Goal: Information Seeking & Learning: Learn about a topic

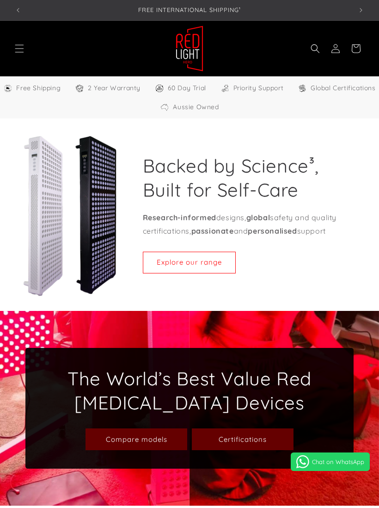
select select "**"
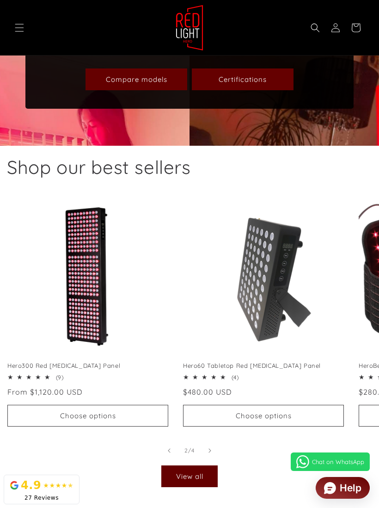
scroll to position [0, 176]
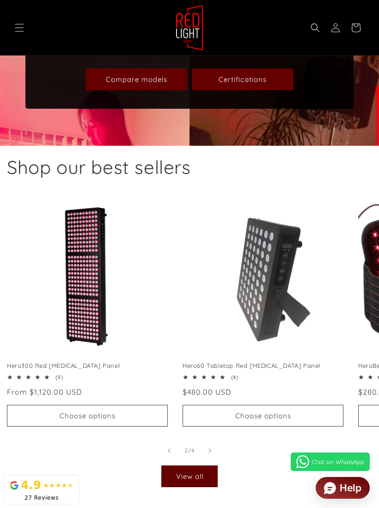
click at [265, 90] on link "Certifications" at bounding box center [243, 79] width 102 height 22
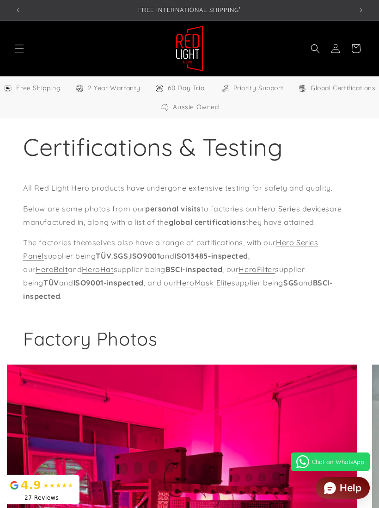
select select "**"
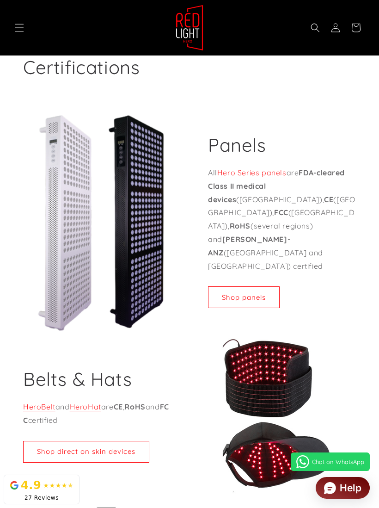
scroll to position [750, 0]
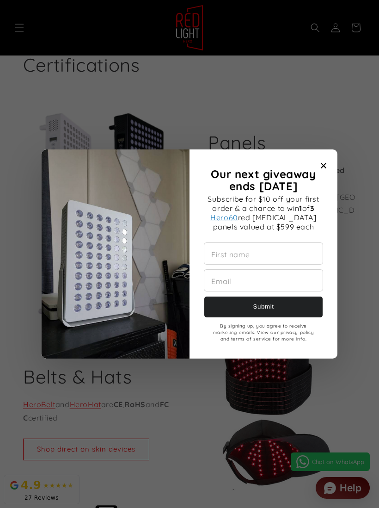
click at [325, 168] on span "Close modal" at bounding box center [323, 165] width 13 height 13
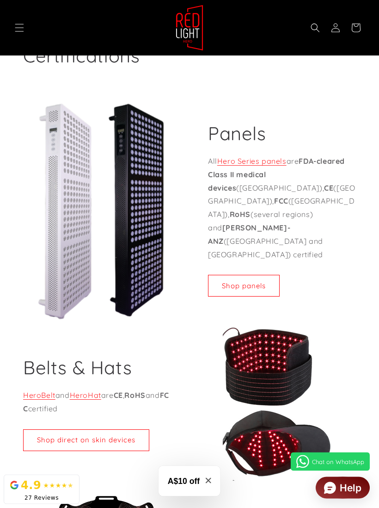
scroll to position [759, 0]
click at [256, 275] on link "Shop panels" at bounding box center [244, 286] width 72 height 22
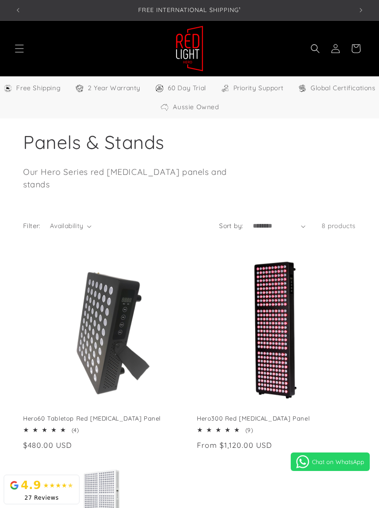
select select "**"
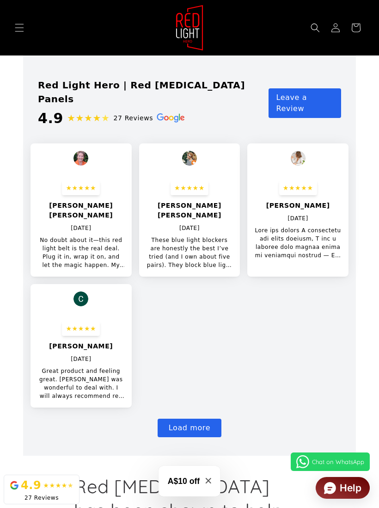
scroll to position [0, 1013]
click at [72, 236] on p "No doubt about it—this red light belt is the real deal. Plug it in, wrap it on,…" at bounding box center [81, 252] width 87 height 33
click at [69, 173] on div "★★★★★ Kate Nirlipta August 4 2025 No doubt about it—this red light belt is the …" at bounding box center [81, 225] width 101 height 104
click at [66, 193] on div "★★★★★ Kate Nirlipta August 4 2025 No doubt about it—this red light belt is the …" at bounding box center [81, 225] width 101 height 104
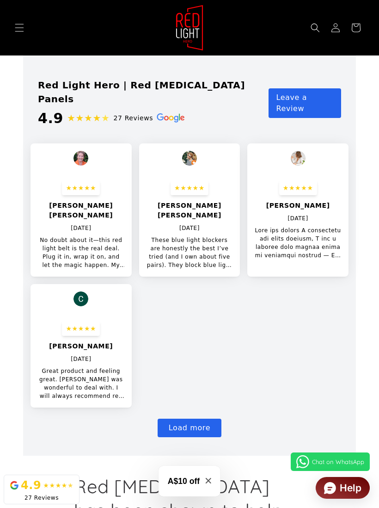
click at [53, 143] on div at bounding box center [81, 158] width 101 height 30
click at [69, 236] on p "No doubt about it—this red light belt is the real deal. Plug it in, wrap it on,…" at bounding box center [81, 252] width 87 height 33
click at [84, 236] on p "No doubt about it—this red light belt is the real deal. Plug it in, wrap it on,…" at bounding box center [81, 252] width 87 height 33
click at [216, 282] on div "★★★★★ Kate Nirlipta August 4 2025 No doubt about it—this red light belt is the …" at bounding box center [190, 275] width 318 height 264
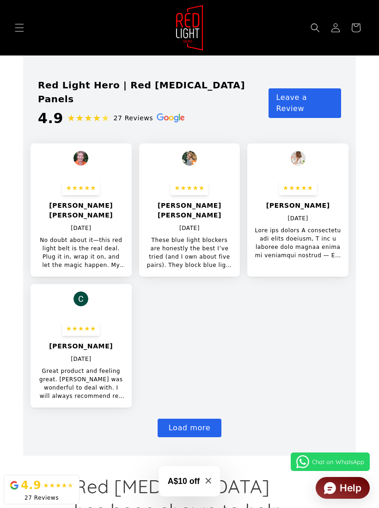
click at [59, 143] on div at bounding box center [81, 158] width 101 height 30
click at [75, 224] on p "[DATE]" at bounding box center [81, 228] width 20 height 8
click at [75, 236] on p "No doubt about it—this red light belt is the real deal. Plug it in, wrap it on,…" at bounding box center [81, 252] width 87 height 33
click at [69, 236] on p "No doubt about it—this red light belt is the real deal. Plug it in, wrap it on,…" at bounding box center [81, 252] width 87 height 33
click at [204, 419] on button "Load more" at bounding box center [190, 428] width 64 height 19
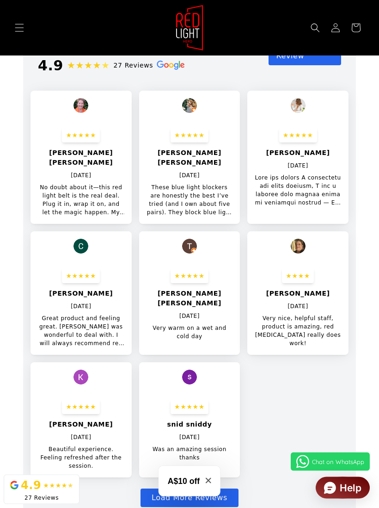
scroll to position [1269, 0]
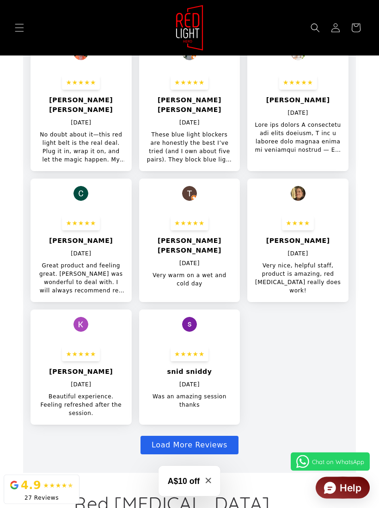
click at [64, 131] on p "No doubt about it—this red light belt is the real deal. Plug it in, wrap it on,…" at bounding box center [81, 147] width 87 height 33
click at [65, 131] on p "No doubt about it—this red light belt is the real deal. Plug it in, wrap it on,…" at bounding box center [81, 147] width 87 height 33
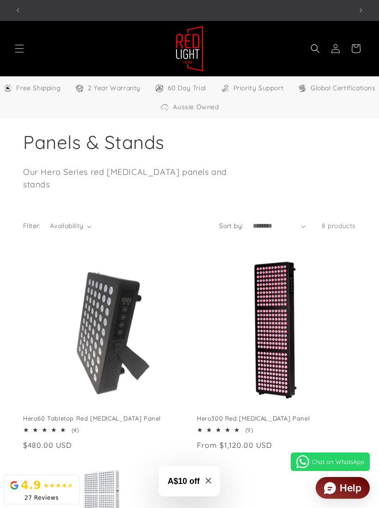
scroll to position [0, 1013]
click at [14, 5] on button "Previous announcement" at bounding box center [18, 10] width 20 height 20
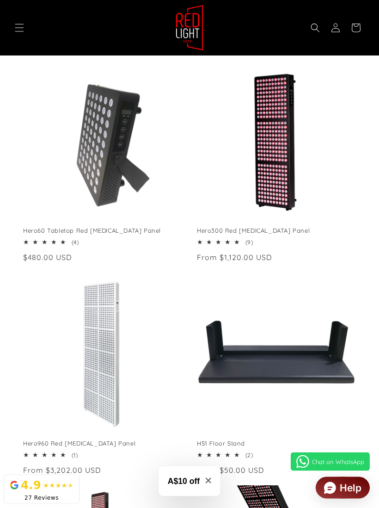
scroll to position [180, 0]
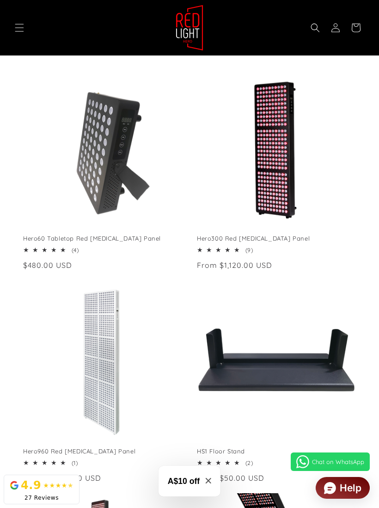
click at [68, 235] on link "Hero60 Tabletop Red [MEDICAL_DATA] Panel" at bounding box center [102, 239] width 159 height 8
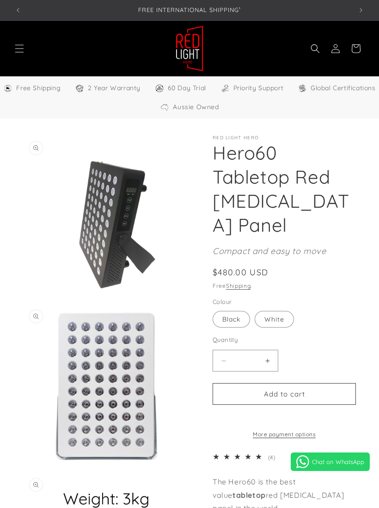
select select "**"
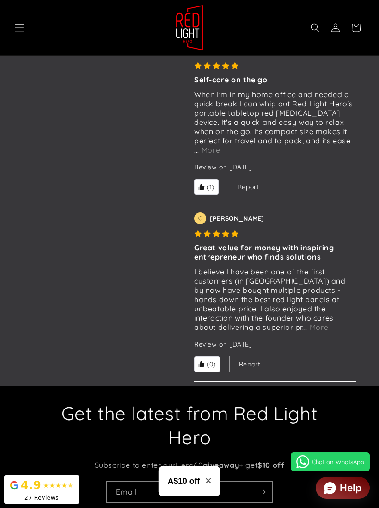
click at [223, 145] on span "More" at bounding box center [210, 149] width 23 height 9
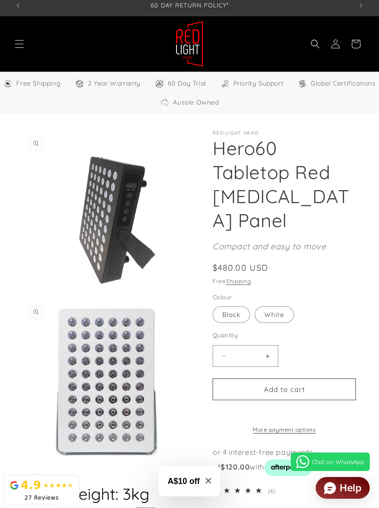
click at [15, 43] on icon "Menu" at bounding box center [19, 43] width 9 height 9
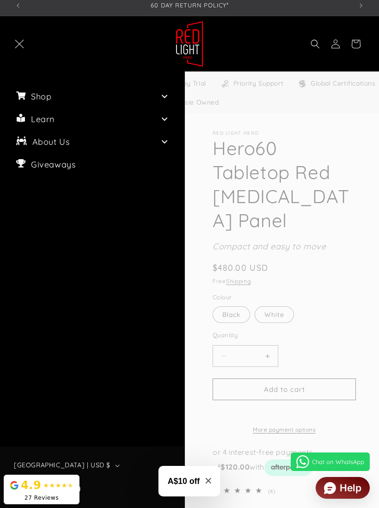
click at [30, 54] on summary "Menu" at bounding box center [19, 44] width 20 height 20
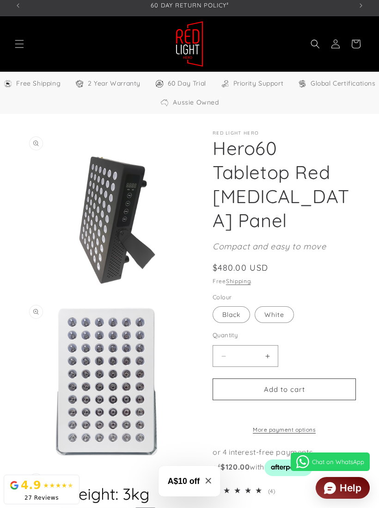
click at [356, 86] on span "Global Certifications" at bounding box center [343, 84] width 65 height 12
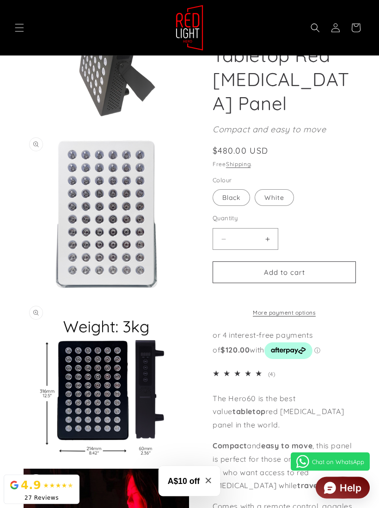
scroll to position [183, 0]
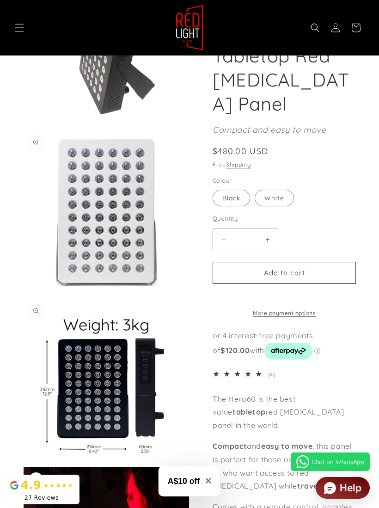
click at [327, 103] on h1 "Hero60 Tabletop Red [MEDICAL_DATA] Panel" at bounding box center [284, 67] width 143 height 96
click at [285, 98] on h1 "Hero60 Tabletop Red [MEDICAL_DATA] Panel" at bounding box center [284, 67] width 143 height 96
click at [286, 98] on h1 "Hero60 Tabletop Red [MEDICAL_DATA] Panel" at bounding box center [284, 67] width 143 height 96
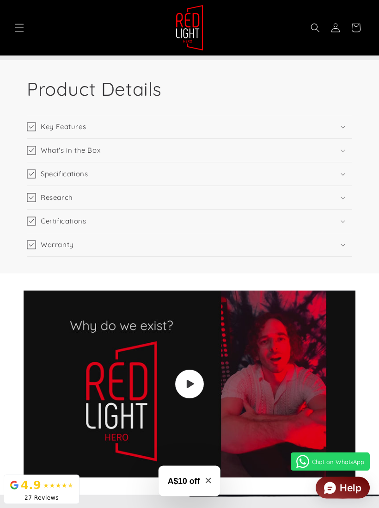
scroll to position [2135, 0]
click at [347, 174] on summary "Specifications" at bounding box center [190, 173] width 326 height 23
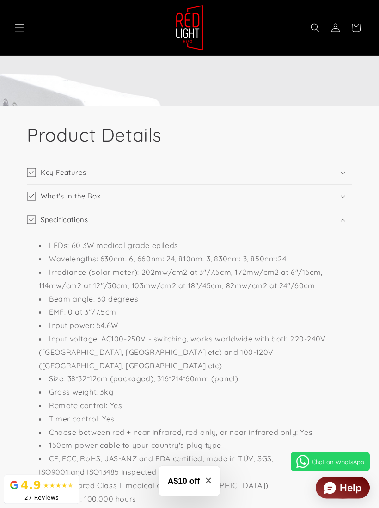
scroll to position [2089, 0]
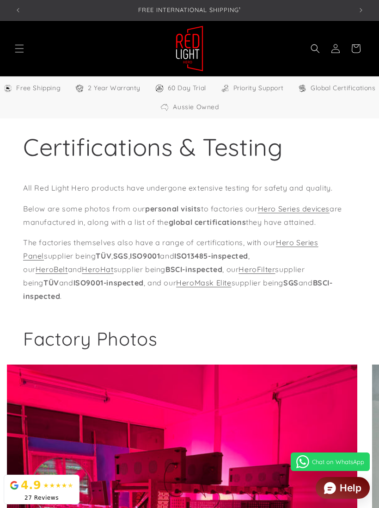
select select "**"
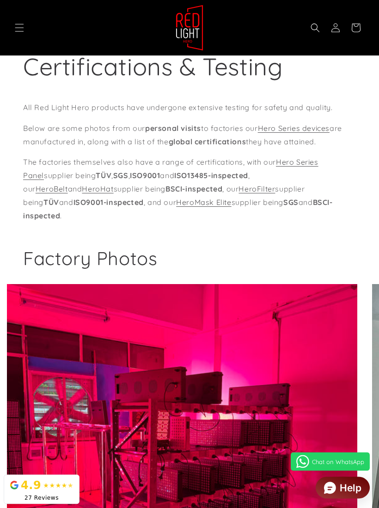
scroll to position [81, 0]
click at [323, 128] on link "Hero Series devices" at bounding box center [294, 128] width 72 height 9
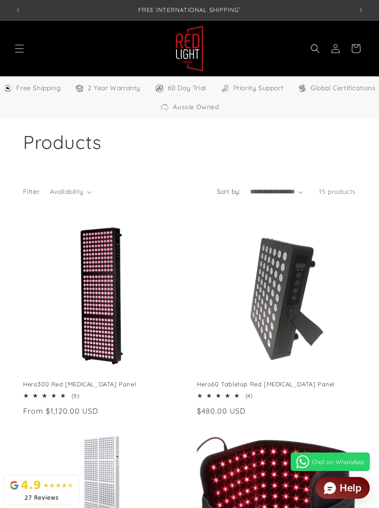
select select "**"
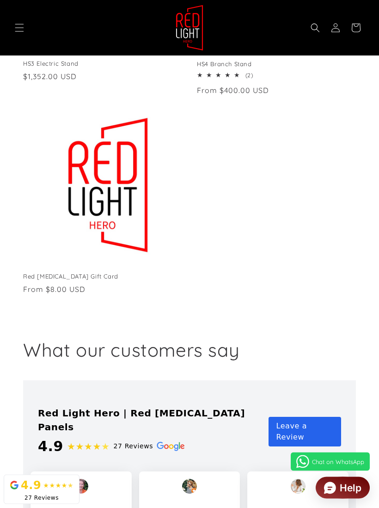
scroll to position [1597, 0]
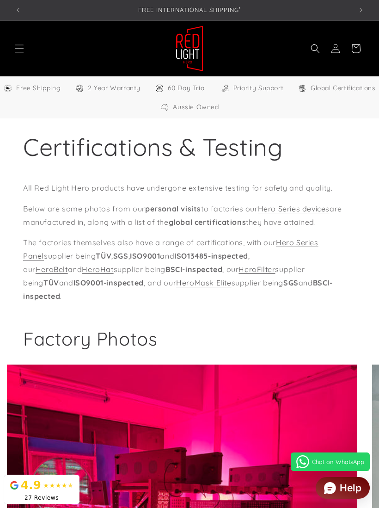
select select "**"
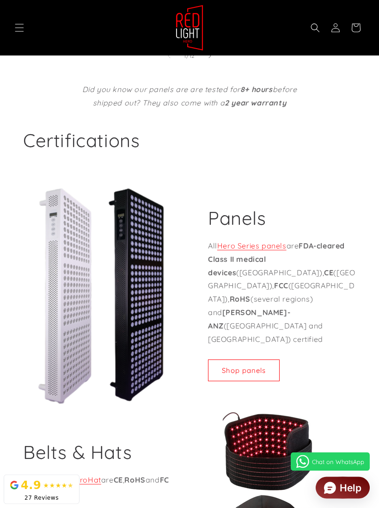
scroll to position [674, 0]
